Goal: Find specific page/section: Find specific page/section

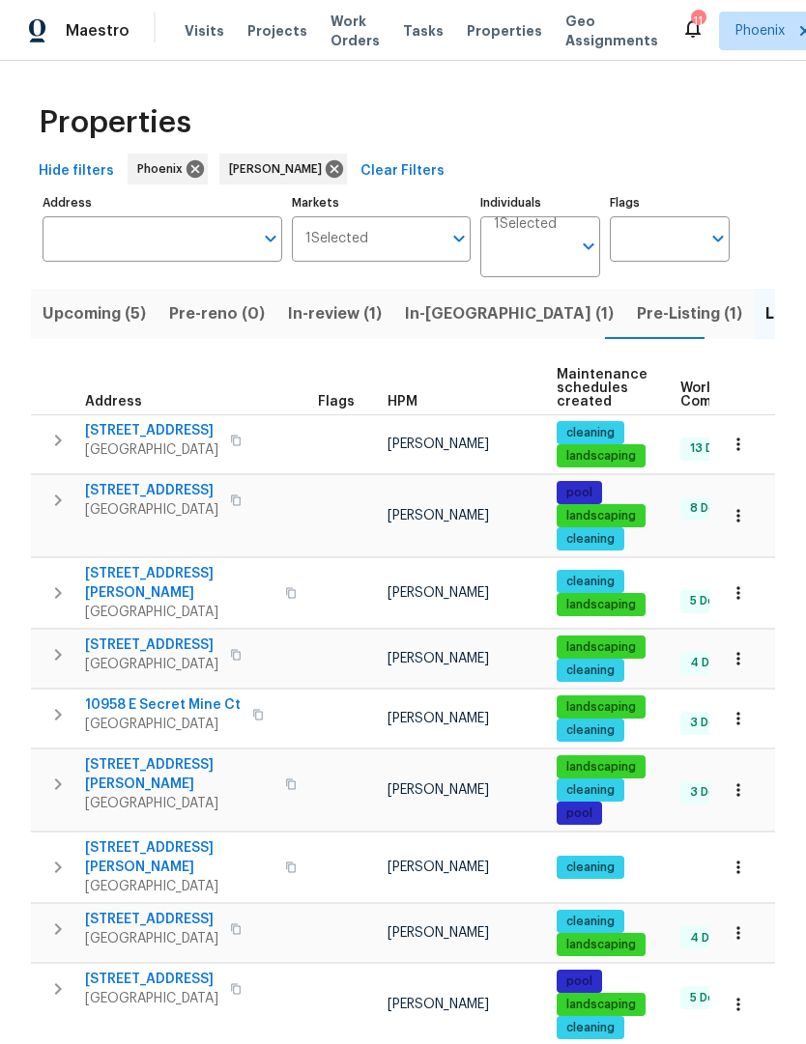
scroll to position [0, 137]
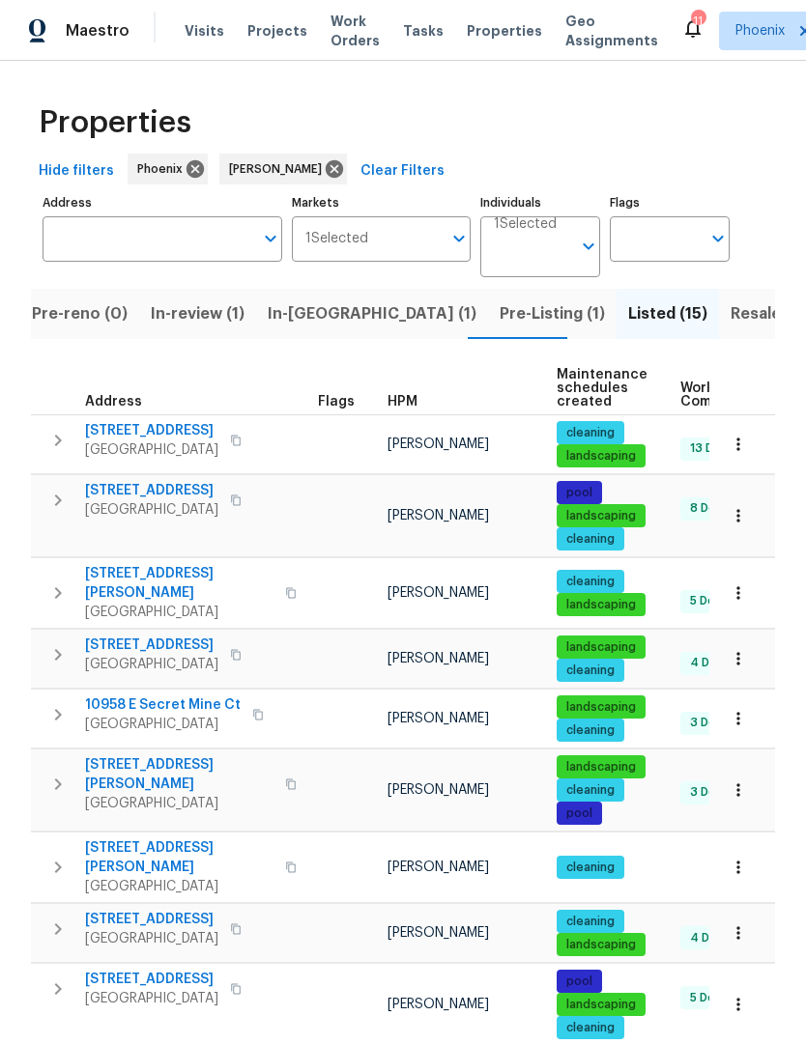
click at [488, 332] on button "Pre-Listing (1)" at bounding box center [552, 314] width 128 height 50
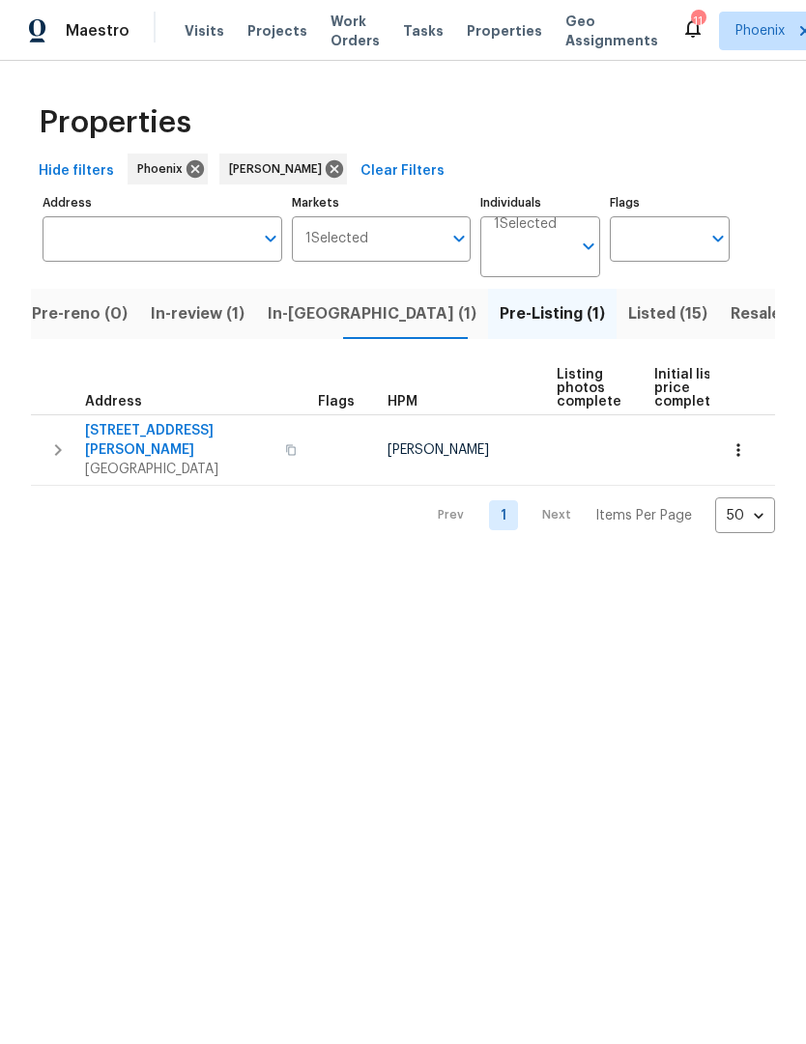
click at [169, 436] on span "[STREET_ADDRESS][PERSON_NAME]" at bounding box center [179, 440] width 188 height 39
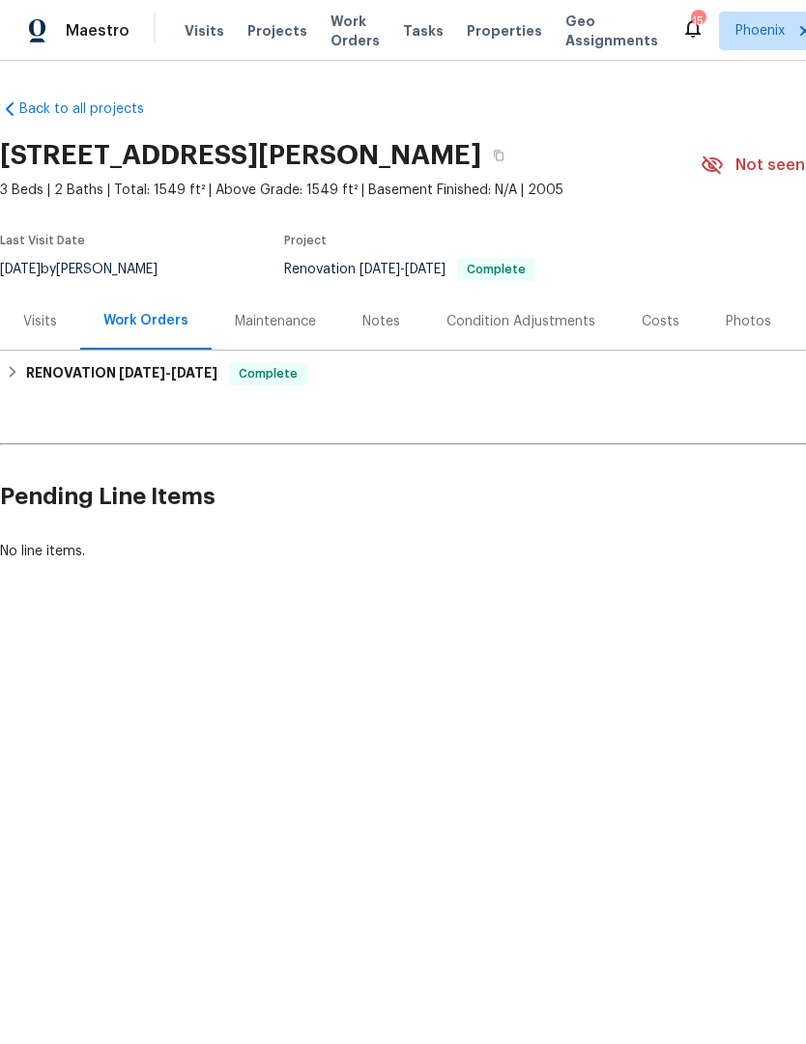
click at [663, 330] on div "Costs" at bounding box center [661, 321] width 38 height 19
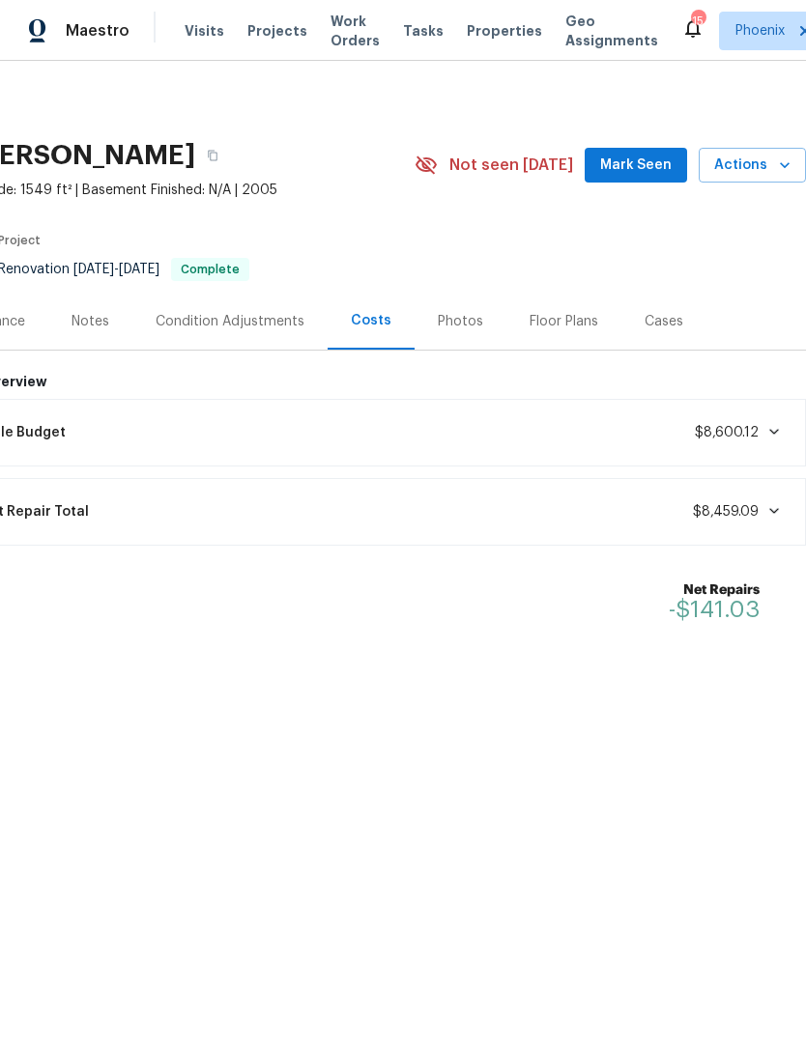
scroll to position [0, 286]
click at [468, 324] on div "Photos" at bounding box center [460, 321] width 45 height 19
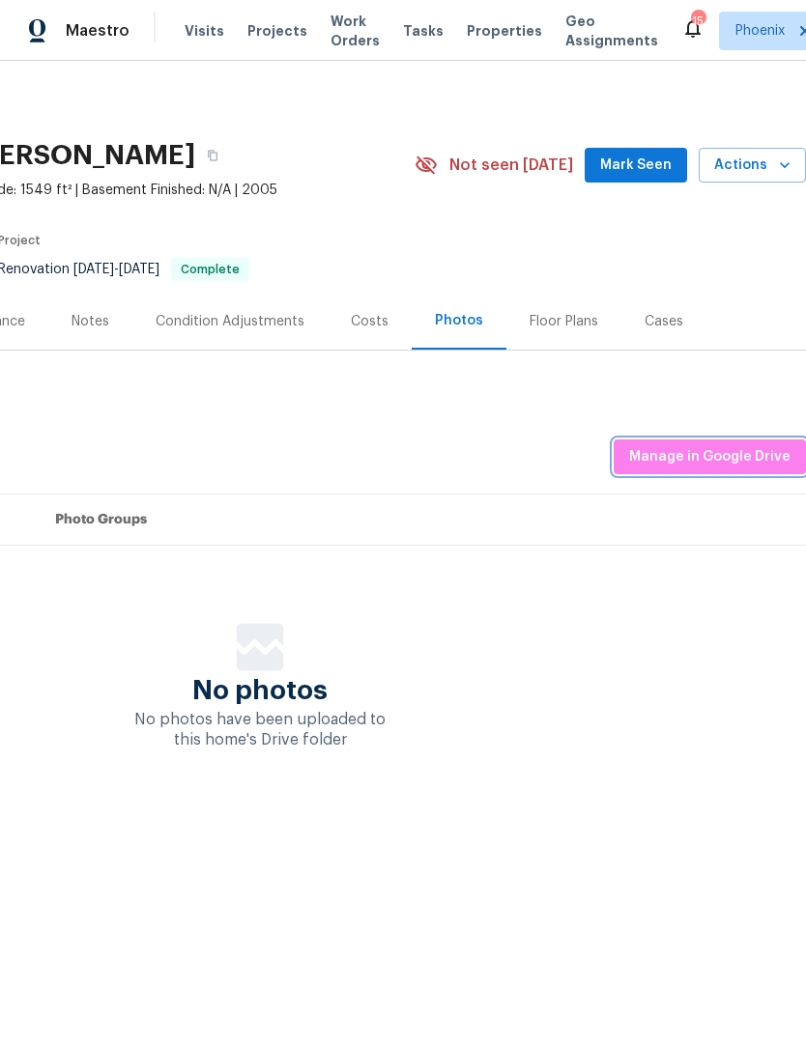
click at [729, 450] on span "Manage in Google Drive" at bounding box center [709, 457] width 161 height 24
